Goal: Task Accomplishment & Management: Use online tool/utility

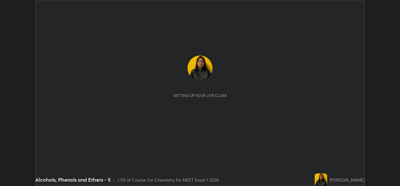
scroll to position [186, 400]
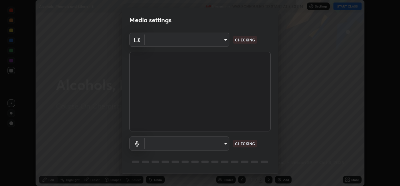
type input "9788daf0cbf52dd0d374ba9f0d4f11576c03820bc15fcf9a4a11f890b69d92bf"
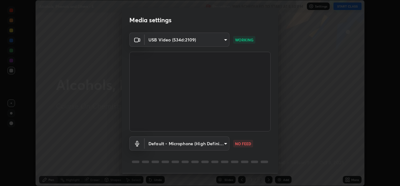
scroll to position [20, 0]
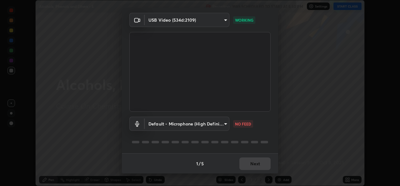
click at [227, 123] on body "Erase all Alcohols, Phenols and Ethers - 5 Recording WAS SCHEDULED TO START AT …" at bounding box center [200, 93] width 400 height 186
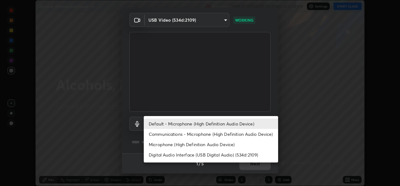
click at [220, 143] on li "Microphone (High Definition Audio Device)" at bounding box center [211, 144] width 135 height 10
type input "345f5d8304a1ab30e3d14ed5696ced08ebab0189725ef91838db04cd8f5619d4"
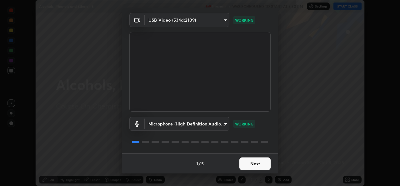
click at [254, 169] on button "Next" at bounding box center [255, 163] width 31 height 13
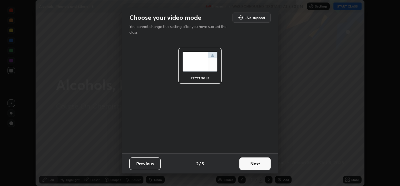
scroll to position [0, 0]
click at [258, 163] on button "Next" at bounding box center [255, 163] width 31 height 13
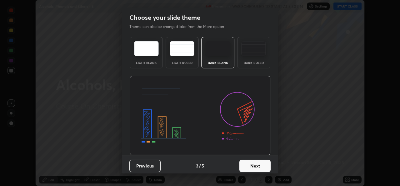
click at [262, 165] on button "Next" at bounding box center [255, 165] width 31 height 13
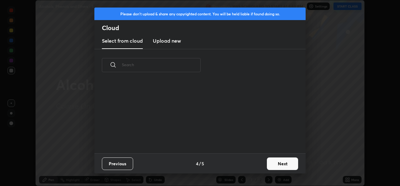
scroll to position [72, 201]
click at [275, 164] on button "Next" at bounding box center [282, 163] width 31 height 13
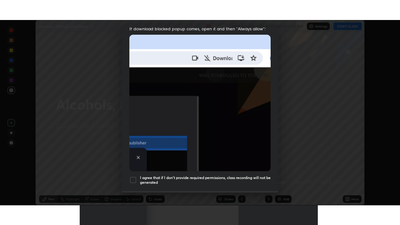
scroll to position [147, 0]
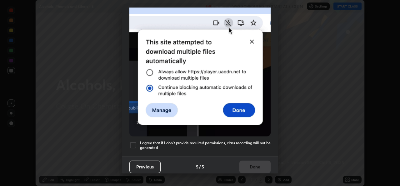
click at [134, 142] on div at bounding box center [134, 145] width 8 height 8
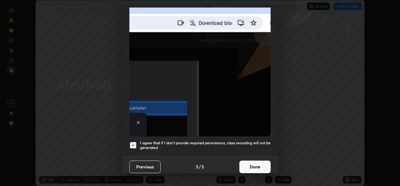
click at [255, 164] on button "Done" at bounding box center [255, 166] width 31 height 13
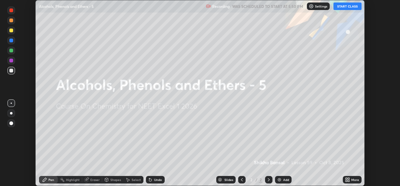
click at [351, 8] on button "START CLASS" at bounding box center [348, 7] width 28 height 8
click at [352, 178] on div "More" at bounding box center [356, 179] width 8 height 3
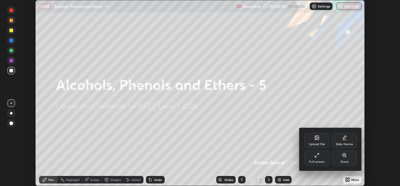
click at [329, 158] on div "Full screen" at bounding box center [317, 157] width 25 height 15
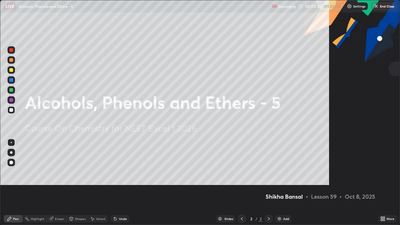
scroll to position [225, 400]
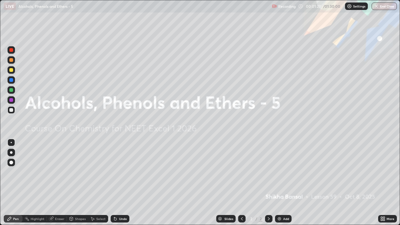
click at [285, 185] on div "Add" at bounding box center [286, 218] width 6 height 3
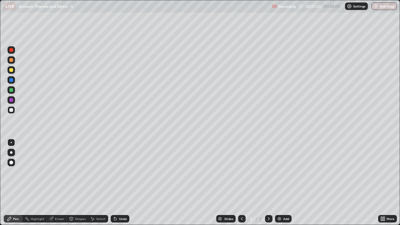
click at [12, 113] on div at bounding box center [12, 110] width 8 height 8
click at [13, 73] on div at bounding box center [12, 70] width 8 height 8
click at [11, 113] on div at bounding box center [12, 110] width 8 height 8
click at [285, 185] on div "Add" at bounding box center [283, 219] width 17 height 8
click at [14, 92] on div at bounding box center [12, 90] width 8 height 8
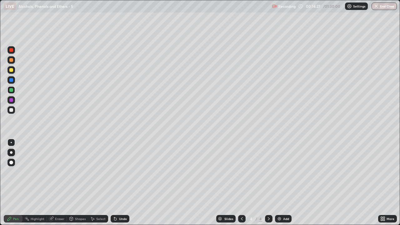
click at [13, 111] on div at bounding box center [12, 110] width 8 height 8
click at [287, 185] on div "Add" at bounding box center [286, 218] width 6 height 3
click at [13, 72] on div at bounding box center [12, 70] width 8 height 8
click at [13, 110] on div at bounding box center [11, 110] width 4 height 4
click at [14, 110] on div at bounding box center [12, 110] width 8 height 8
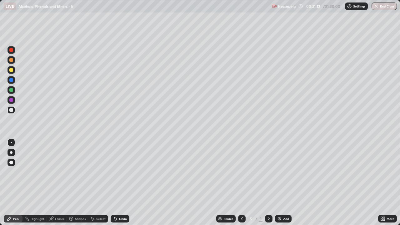
click at [12, 70] on div at bounding box center [11, 70] width 4 height 4
click at [288, 185] on div "Add" at bounding box center [286, 218] width 6 height 3
click at [14, 113] on div at bounding box center [12, 110] width 8 height 8
click at [14, 72] on div at bounding box center [12, 70] width 8 height 8
click at [285, 185] on div "Add" at bounding box center [286, 218] width 6 height 3
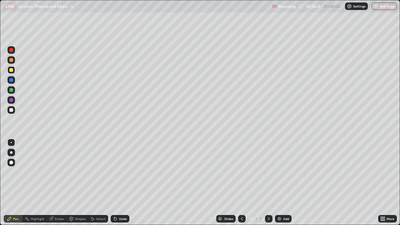
click at [12, 110] on div at bounding box center [11, 110] width 4 height 4
click at [13, 72] on div at bounding box center [12, 70] width 8 height 8
click at [117, 185] on div "Undo" at bounding box center [120, 219] width 19 height 8
click at [120, 185] on div "Undo" at bounding box center [123, 218] width 8 height 3
click at [12, 91] on div at bounding box center [11, 90] width 4 height 4
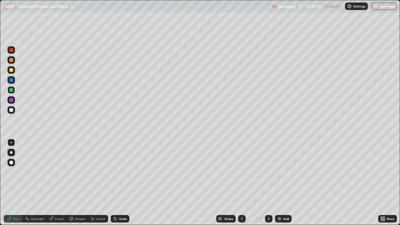
click at [9, 111] on div at bounding box center [12, 110] width 8 height 8
click at [286, 185] on div "Add" at bounding box center [286, 218] width 6 height 3
click at [14, 110] on div at bounding box center [12, 110] width 8 height 8
click at [122, 185] on div "Undo" at bounding box center [123, 218] width 8 height 3
click at [13, 72] on div at bounding box center [12, 70] width 8 height 8
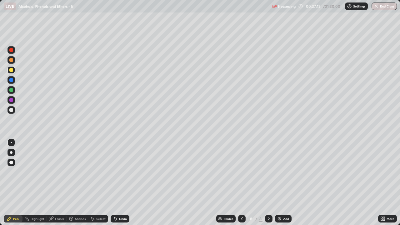
click at [286, 185] on div "Add" at bounding box center [286, 218] width 6 height 3
click at [14, 113] on div at bounding box center [12, 110] width 8 height 10
click at [13, 110] on div at bounding box center [12, 110] width 8 height 8
click at [12, 90] on div at bounding box center [11, 90] width 4 height 4
click at [287, 185] on div "Add" at bounding box center [286, 218] width 6 height 3
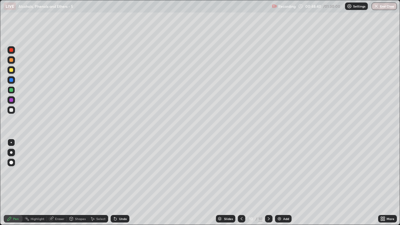
click at [13, 111] on div at bounding box center [12, 110] width 8 height 8
click at [63, 185] on div "Eraser" at bounding box center [59, 218] width 9 height 3
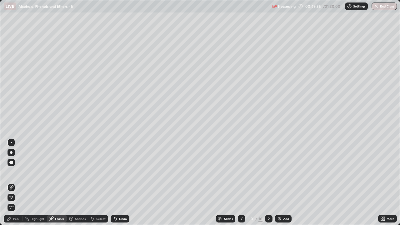
click at [18, 185] on div "Pen" at bounding box center [16, 218] width 6 height 3
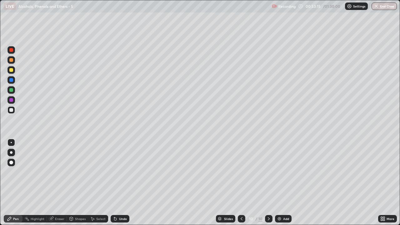
click at [283, 185] on div "Add" at bounding box center [286, 218] width 6 height 3
click at [280, 185] on img at bounding box center [279, 218] width 5 height 5
click at [13, 71] on div at bounding box center [12, 70] width 8 height 8
click at [11, 110] on div at bounding box center [11, 110] width 4 height 4
click at [10, 87] on div at bounding box center [12, 90] width 8 height 8
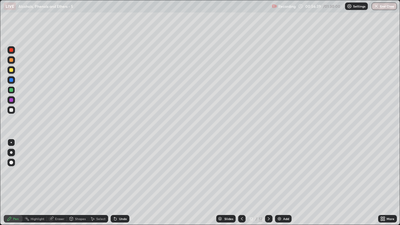
click at [15, 110] on div at bounding box center [12, 110] width 8 height 8
click at [12, 91] on div at bounding box center [11, 90] width 4 height 4
click at [277, 185] on img at bounding box center [279, 218] width 5 height 5
click at [14, 72] on div at bounding box center [12, 70] width 8 height 8
click at [243, 185] on icon at bounding box center [242, 218] width 5 height 5
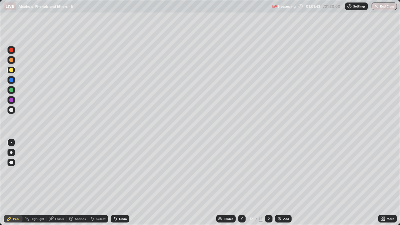
click at [269, 185] on icon at bounding box center [269, 218] width 5 height 5
click at [123, 185] on div "Undo" at bounding box center [123, 218] width 8 height 3
click at [13, 91] on div at bounding box center [12, 90] width 8 height 8
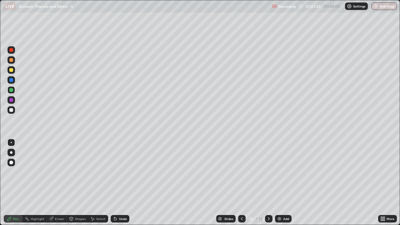
click at [122, 185] on div "Undo" at bounding box center [120, 219] width 19 height 8
click at [123, 185] on div "Undo" at bounding box center [123, 218] width 8 height 3
click at [121, 185] on div "Undo" at bounding box center [123, 218] width 8 height 3
click at [124, 185] on div "Undo" at bounding box center [123, 218] width 8 height 3
click at [125, 185] on div "Undo" at bounding box center [123, 218] width 8 height 3
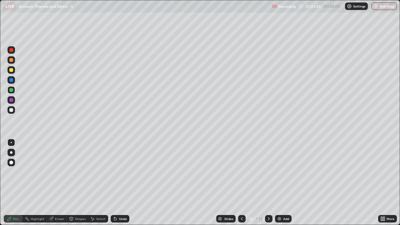
click at [128, 185] on div "Undo" at bounding box center [120, 219] width 19 height 8
click at [282, 185] on div "Add" at bounding box center [283, 219] width 17 height 8
click at [13, 71] on div at bounding box center [11, 70] width 4 height 4
click at [13, 110] on div at bounding box center [11, 110] width 4 height 4
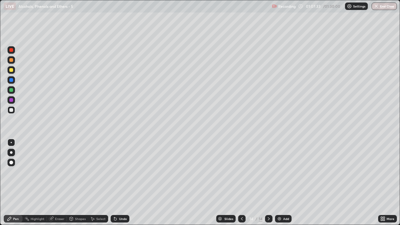
click at [13, 90] on div at bounding box center [11, 90] width 4 height 4
click at [14, 112] on div at bounding box center [12, 110] width 8 height 8
click at [12, 71] on div at bounding box center [11, 70] width 4 height 4
click at [280, 185] on img at bounding box center [279, 218] width 5 height 5
click at [12, 112] on div at bounding box center [12, 110] width 8 height 8
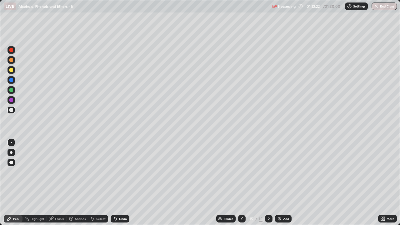
click at [12, 71] on div at bounding box center [11, 70] width 4 height 4
click at [14, 112] on div at bounding box center [12, 110] width 8 height 8
click at [13, 90] on div at bounding box center [12, 90] width 8 height 8
click at [13, 112] on div at bounding box center [12, 110] width 8 height 8
click at [13, 92] on div at bounding box center [12, 90] width 8 height 8
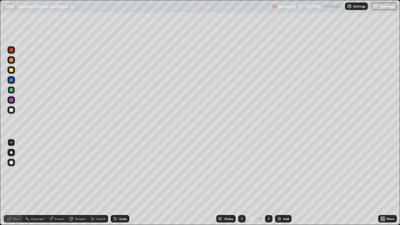
click at [280, 185] on img at bounding box center [279, 218] width 5 height 5
click at [12, 110] on div at bounding box center [11, 110] width 4 height 4
click at [285, 185] on div "Add" at bounding box center [286, 218] width 6 height 3
click at [10, 70] on div at bounding box center [11, 70] width 4 height 4
click at [124, 185] on div "Undo" at bounding box center [123, 218] width 8 height 3
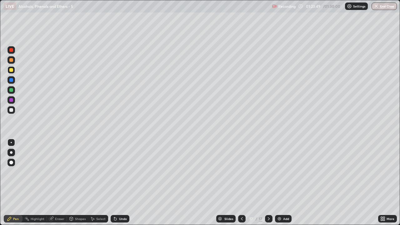
click at [122, 185] on div "Undo" at bounding box center [123, 218] width 8 height 3
click at [385, 7] on button "End Class" at bounding box center [385, 7] width 25 height 8
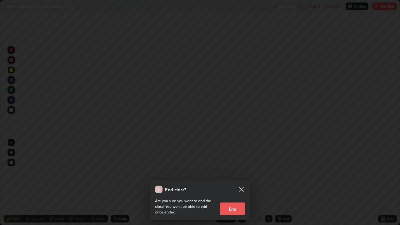
click at [236, 185] on button "End" at bounding box center [232, 209] width 25 height 13
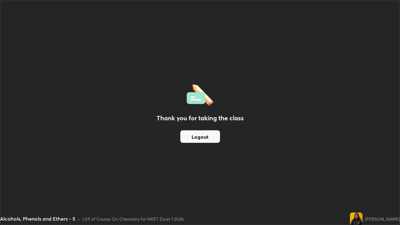
click at [197, 136] on button "Logout" at bounding box center [201, 136] width 40 height 13
click at [199, 134] on button "Logout" at bounding box center [201, 136] width 40 height 13
